Goal: Browse casually

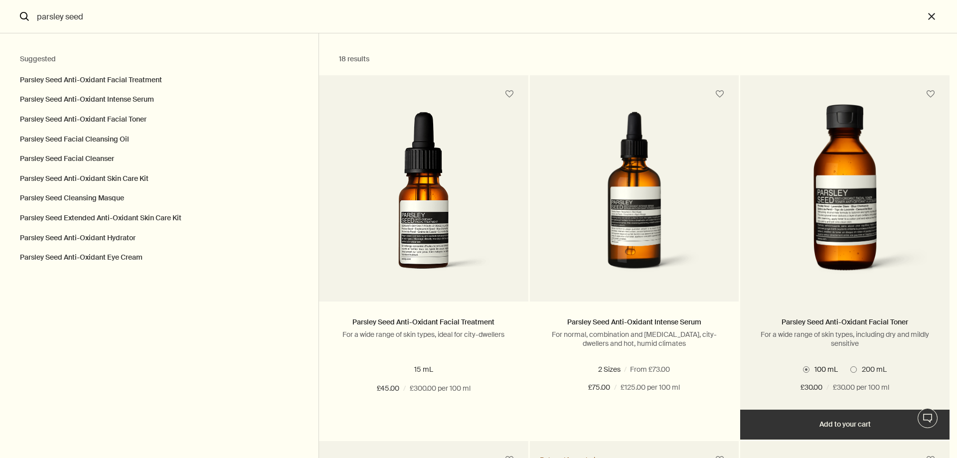
type input "parsley seed"
click at [867, 245] on img "Search" at bounding box center [845, 195] width 180 height 182
